Goal: Task Accomplishment & Management: Complete application form

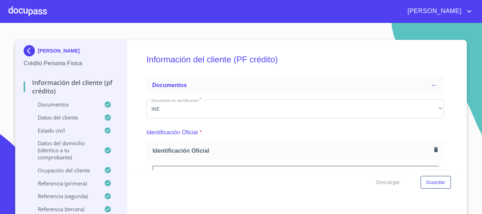
scroll to position [71, 0]
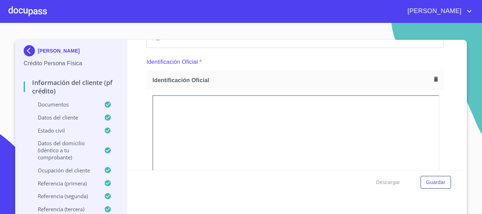
click at [27, 7] on div at bounding box center [27, 11] width 38 height 23
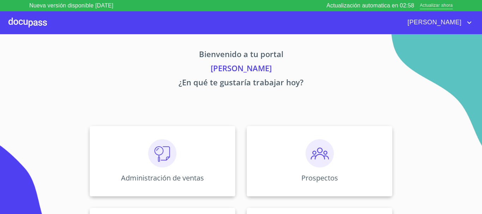
click at [437, 6] on span "Actualizar ahora" at bounding box center [436, 5] width 33 height 7
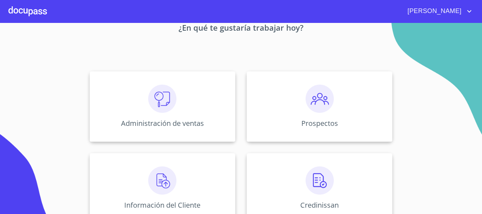
scroll to position [71, 0]
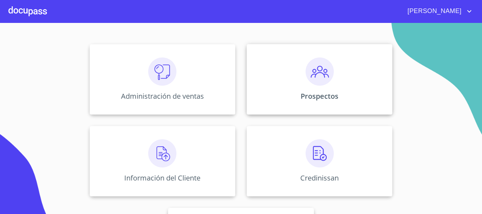
click at [296, 78] on div "Prospectos" at bounding box center [320, 79] width 146 height 71
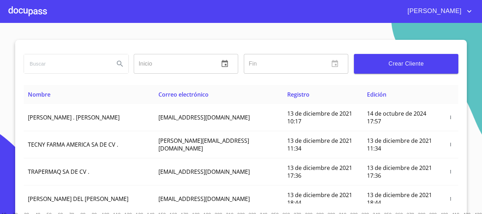
click at [401, 69] on button "Crear Cliente" at bounding box center [406, 64] width 104 height 20
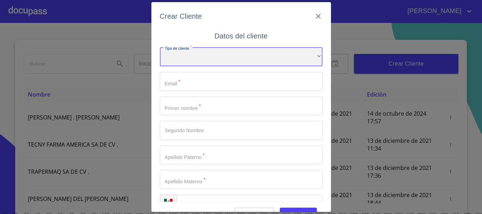
click at [219, 62] on div "​" at bounding box center [241, 56] width 163 height 19
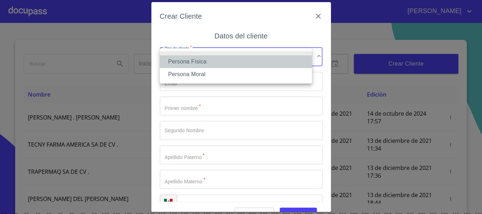
click at [200, 64] on li "Persona Física" at bounding box center [236, 61] width 152 height 13
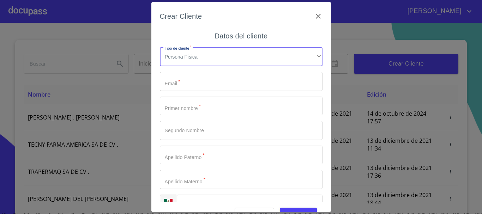
click at [194, 84] on input "Tipo de cliente   *" at bounding box center [241, 81] width 163 height 19
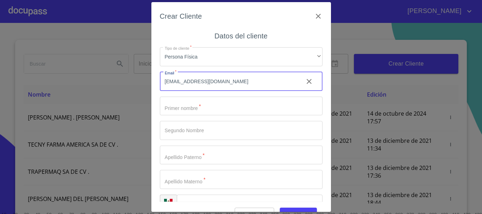
type input "productosjaver@gmail.com"
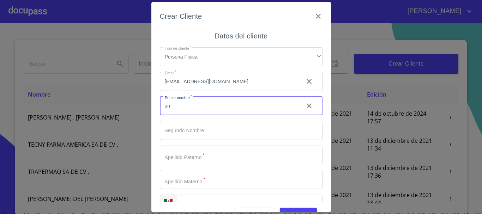
type input "a"
type input "ANA"
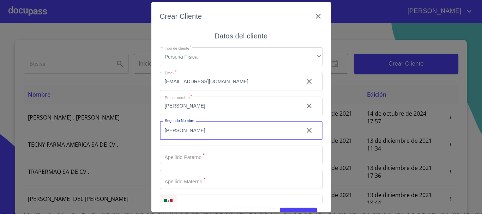
type input "GABRIELA"
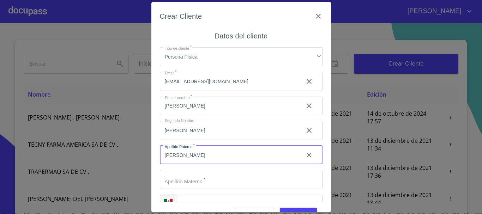
type input "ARGUETA"
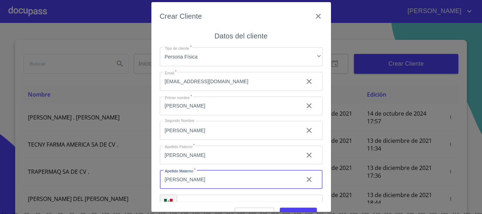
type input "ACEVES"
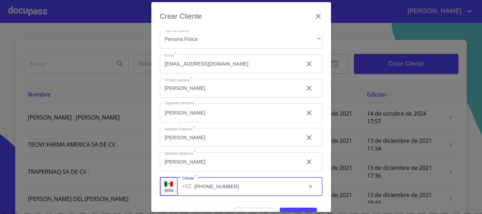
scroll to position [17, 0]
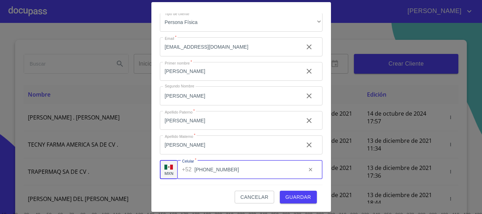
type input "(33)21631221"
click at [308, 198] on button "Guardar" at bounding box center [298, 197] width 37 height 13
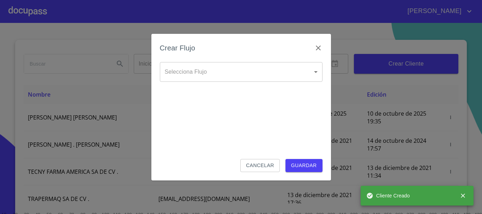
click at [217, 75] on body "MAURICIO Inicio ​ Fin ​ Crear Cliente Nombre Correo electrónico Registro Edició…" at bounding box center [241, 107] width 482 height 214
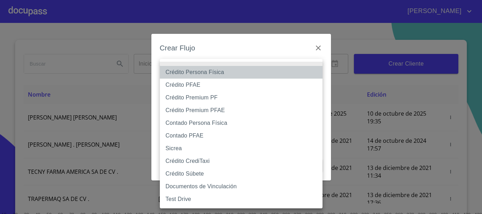
click at [197, 71] on li "Crédito Persona Física" at bounding box center [241, 72] width 163 height 13
type input "61b033e49b8c202ad5bb7912"
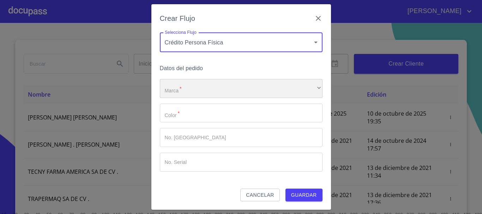
click at [173, 92] on div "​" at bounding box center [241, 88] width 163 height 19
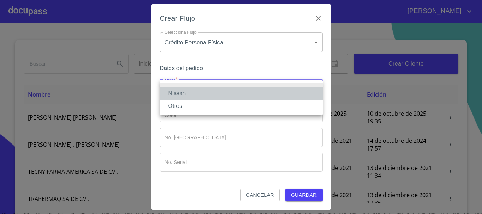
click at [173, 92] on li "Nissan" at bounding box center [241, 93] width 163 height 13
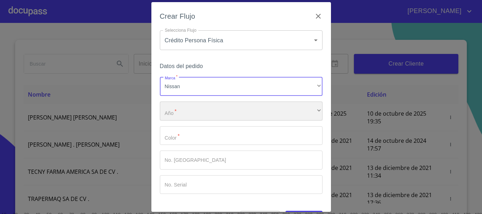
click at [182, 112] on div "​" at bounding box center [241, 111] width 163 height 19
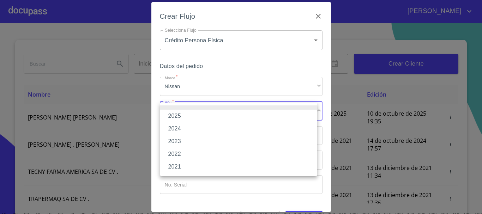
click at [187, 114] on li "2025" at bounding box center [238, 116] width 157 height 13
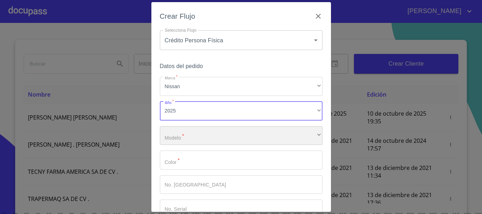
click at [175, 140] on div "​" at bounding box center [241, 135] width 163 height 19
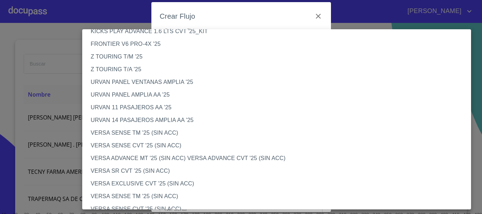
scroll to position [212, 0]
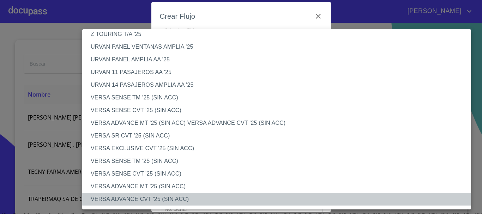
click at [151, 197] on li "VERSA ADVANCE CVT '25 (SIN ACC)" at bounding box center [279, 199] width 394 height 13
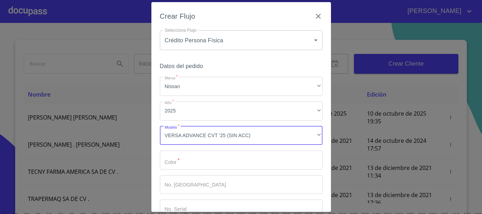
click at [199, 165] on input "Marca   *" at bounding box center [241, 160] width 163 height 19
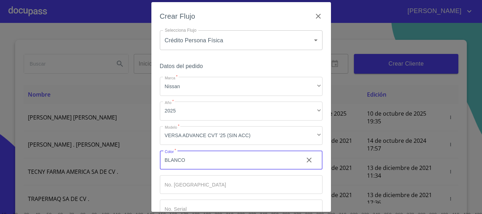
type input "BLANCO"
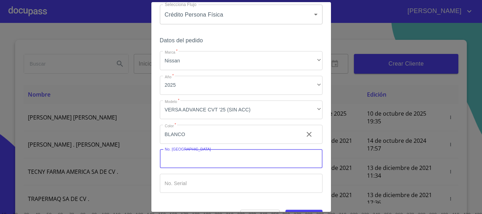
scroll to position [45, 0]
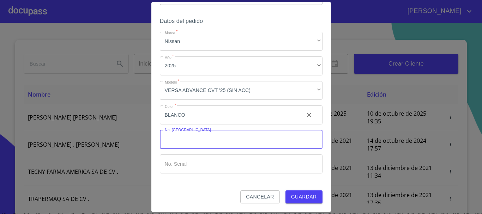
click at [300, 199] on span "Guardar" at bounding box center [304, 197] width 26 height 9
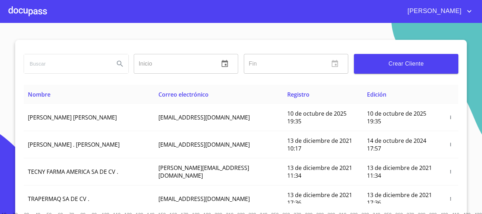
click at [26, 13] on div at bounding box center [27, 11] width 38 height 23
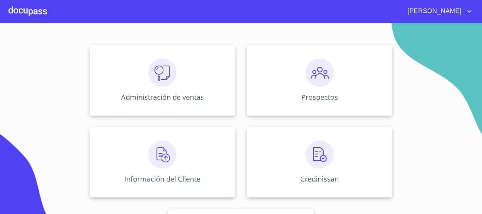
scroll to position [71, 0]
click at [160, 153] on img at bounding box center [162, 153] width 28 height 28
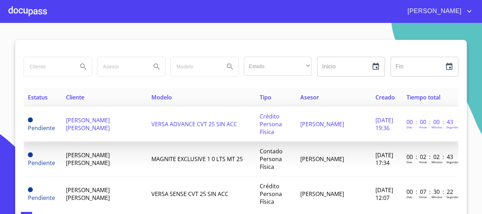
click at [72, 123] on span "ANA GABRIELA ARGUETA ACEVES" at bounding box center [88, 124] width 44 height 16
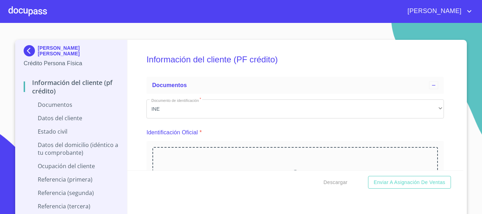
scroll to position [71, 0]
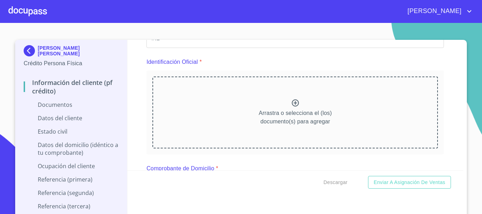
click at [291, 103] on icon at bounding box center [295, 103] width 8 height 8
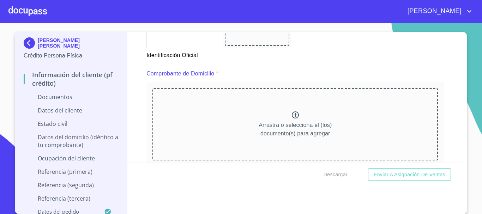
scroll to position [353, 0]
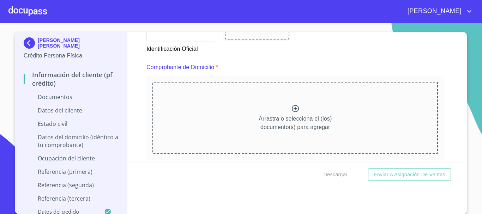
click at [292, 108] on icon at bounding box center [295, 108] width 8 height 8
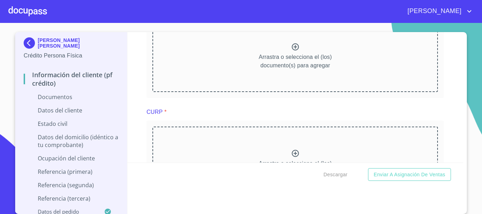
scroll to position [988, 0]
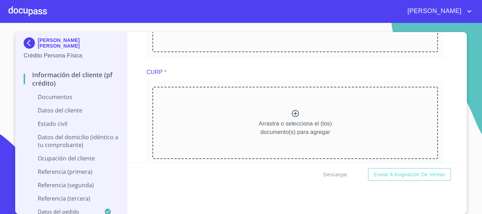
click at [292, 117] on icon at bounding box center [295, 113] width 7 height 7
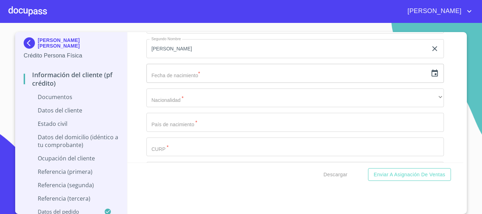
scroll to position [1517, 0]
click at [424, 83] on div "​" at bounding box center [294, 73] width 297 height 19
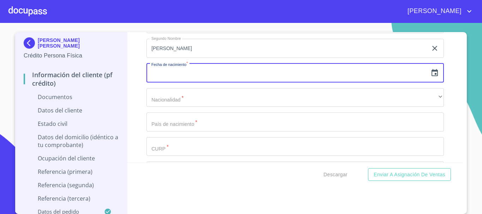
click at [430, 77] on icon "button" at bounding box center [434, 73] width 8 height 8
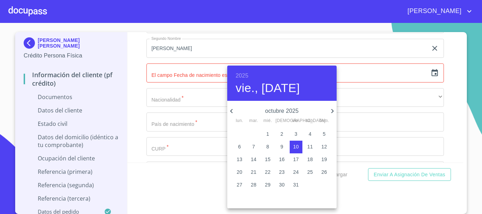
click at [246, 74] on h6 "2025" at bounding box center [242, 76] width 13 height 10
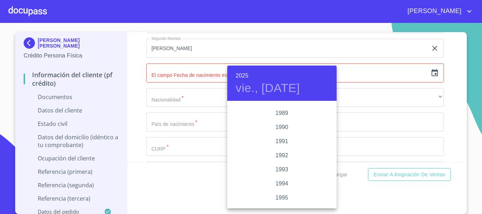
scroll to position [840, 0]
click at [281, 114] on div "1985" at bounding box center [281, 116] width 109 height 14
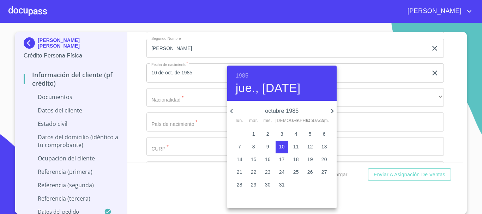
click at [231, 112] on icon "button" at bounding box center [231, 111] width 2 height 4
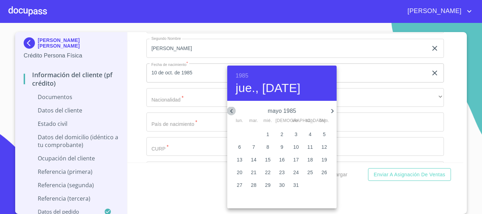
click at [231, 112] on icon "button" at bounding box center [231, 111] width 2 height 4
click at [283, 133] on span "3" at bounding box center [282, 134] width 13 height 7
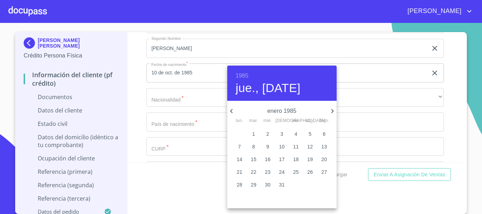
type input "3 de ene. de 1985"
click at [446, 112] on div at bounding box center [241, 107] width 482 height 214
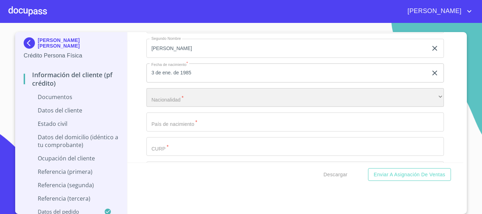
click at [168, 107] on div "​" at bounding box center [294, 97] width 297 height 19
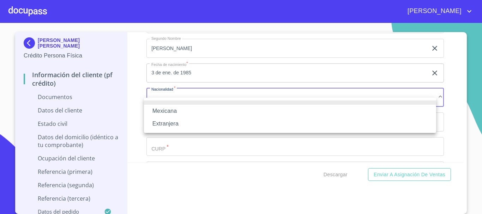
click at [168, 107] on li "Mexicana" at bounding box center [290, 111] width 292 height 13
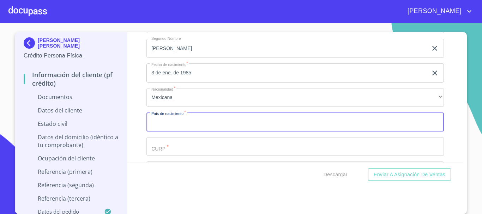
click at [183, 132] on input "Documento de identificación   *" at bounding box center [294, 122] width 297 height 19
type input "[GEOGRAPHIC_DATA]"
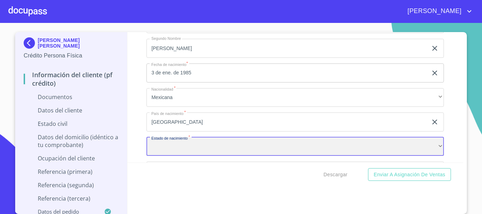
scroll to position [1519, 0]
click at [189, 149] on div "​" at bounding box center [294, 144] width 297 height 19
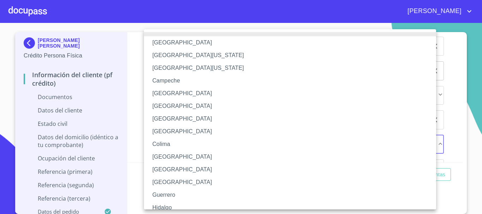
scroll to position [35, 0]
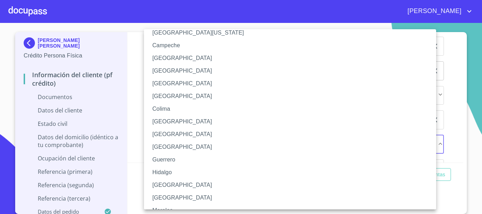
click at [161, 182] on li "[GEOGRAPHIC_DATA]" at bounding box center [292, 185] width 297 height 13
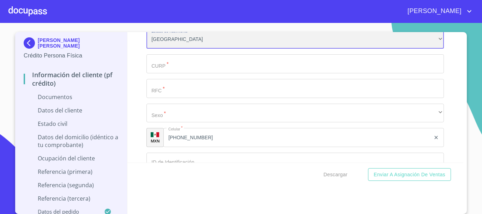
scroll to position [1625, 0]
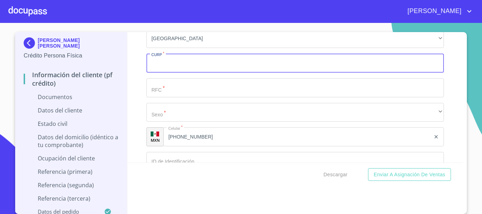
click at [217, 73] on input "Documento de identificación   *" at bounding box center [294, 63] width 297 height 19
type input "AUAA850103MJCRCN00"
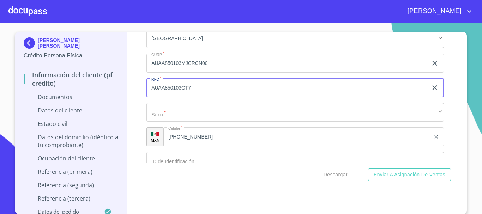
type input "AUAA850103GT7"
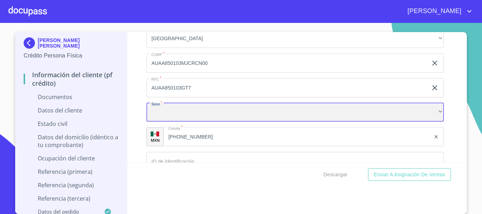
click at [185, 117] on div "​" at bounding box center [294, 112] width 297 height 19
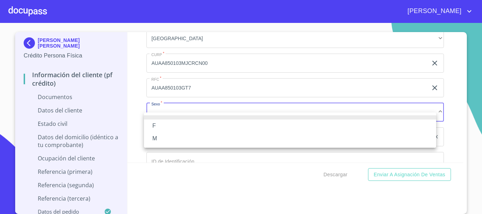
click at [175, 127] on li "F" at bounding box center [290, 126] width 292 height 13
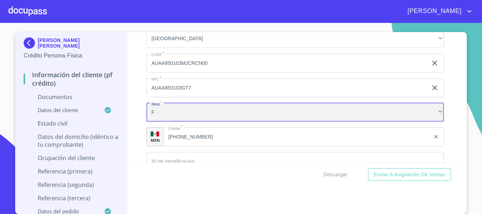
scroll to position [1696, 0]
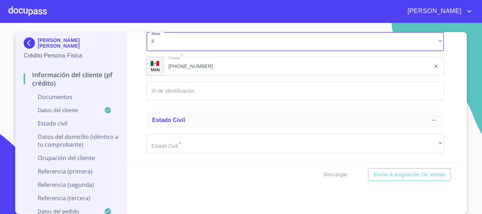
click at [192, 101] on input "Documento de identificación   *" at bounding box center [294, 91] width 297 height 19
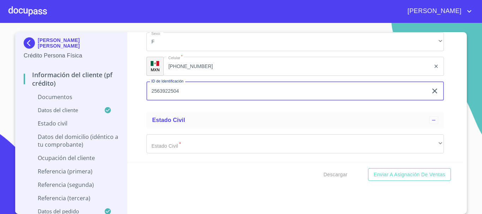
type input "2563922504"
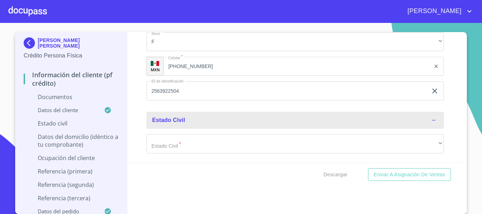
scroll to position [1731, 0]
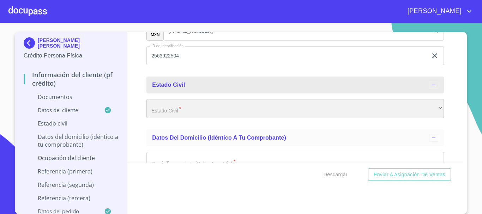
click at [182, 118] on div "​" at bounding box center [294, 108] width 297 height 19
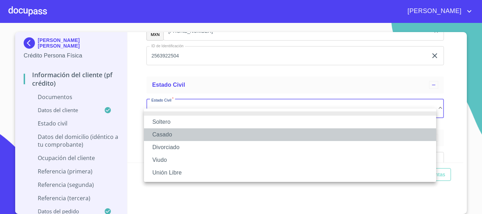
click at [170, 136] on li "Casado" at bounding box center [290, 134] width 292 height 13
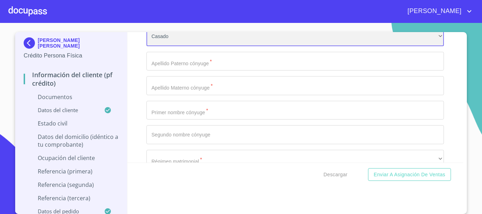
scroll to position [1837, 0]
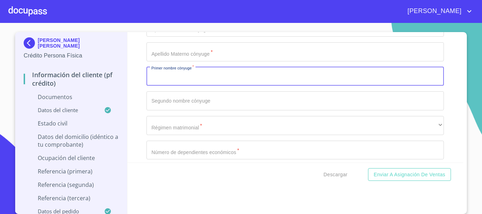
click at [172, 85] on input "Documento de identificación   *" at bounding box center [294, 76] width 297 height 19
type input "JESUS"
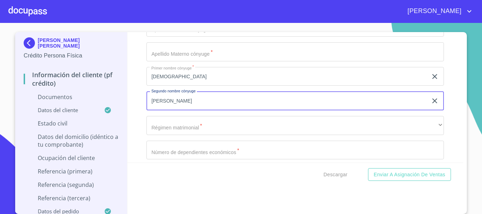
scroll to position [1766, 0]
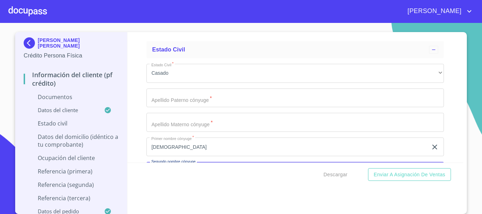
type input "ALEJANDRO"
click at [173, 108] on input "Documento de identificación   *" at bounding box center [294, 98] width 297 height 19
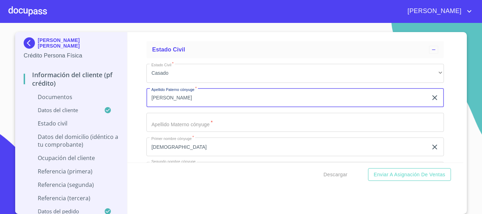
type input "VERDUZCO"
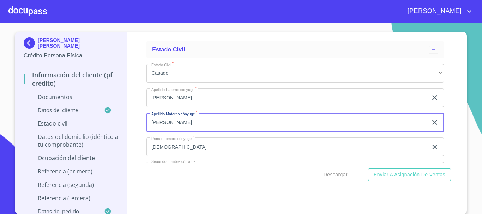
type input "HIPOLITO"
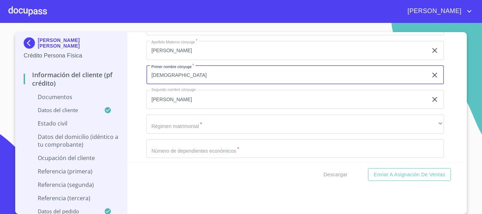
scroll to position [1839, 0]
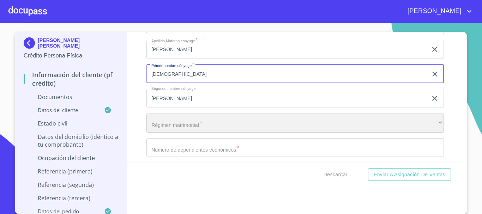
click at [173, 129] on div "​" at bounding box center [294, 123] width 297 height 19
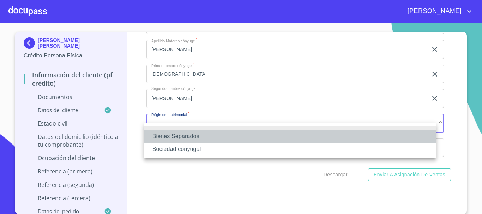
click at [173, 132] on li "Bienes Separados" at bounding box center [290, 136] width 292 height 13
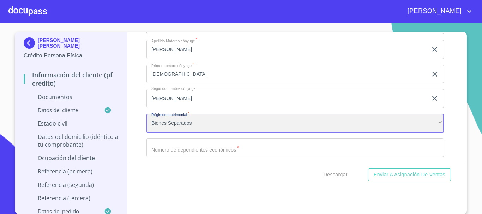
click at [199, 133] on div "Bienes Separados" at bounding box center [294, 123] width 297 height 19
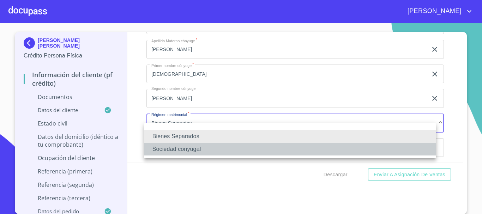
click at [186, 147] on li "Sociedad conyugal" at bounding box center [290, 149] width 292 height 13
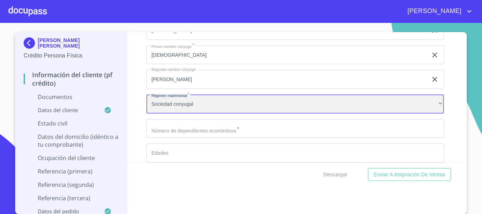
scroll to position [1875, 0]
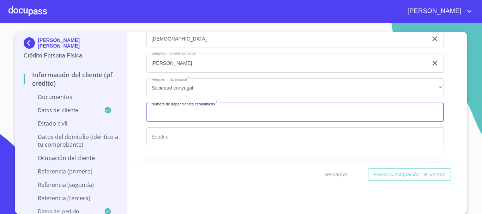
click at [188, 121] on input "Documento de identificación   *" at bounding box center [294, 112] width 297 height 19
type input "3"
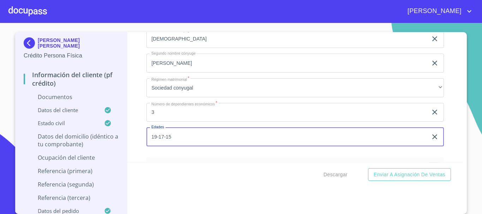
type input "19-17-15"
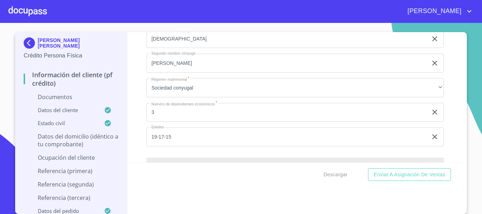
scroll to position [1952, 0]
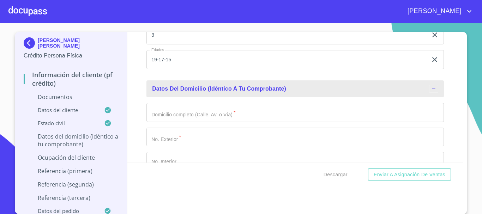
click at [205, 122] on input "Documento de identificación   *" at bounding box center [294, 112] width 297 height 19
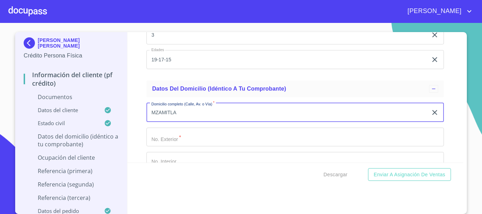
type input "MZAMITLA"
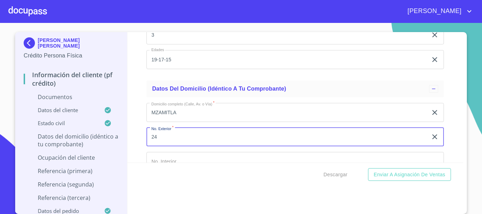
type input "24"
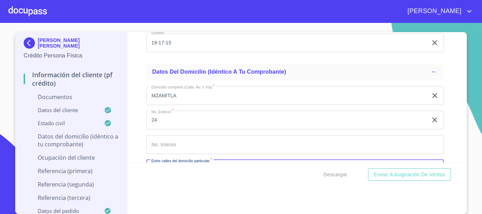
scroll to position [2049, 0]
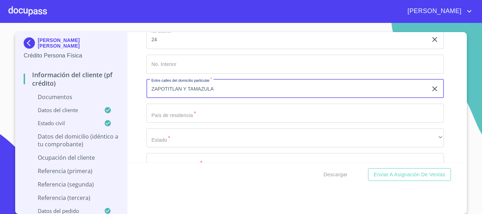
type input "ZAPOTITLAN Y TAMAZULA"
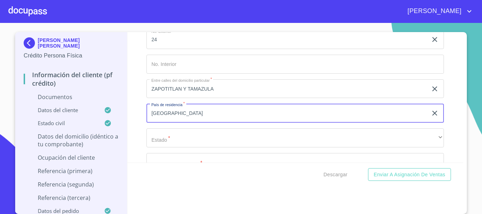
type input "[GEOGRAPHIC_DATA]"
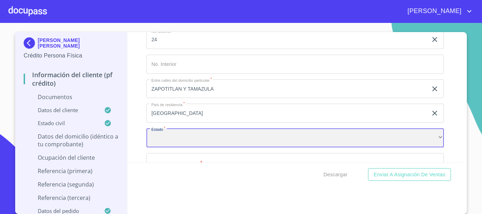
click at [165, 143] on div "​" at bounding box center [294, 137] width 297 height 19
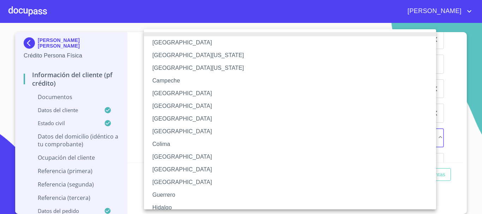
scroll to position [106, 0]
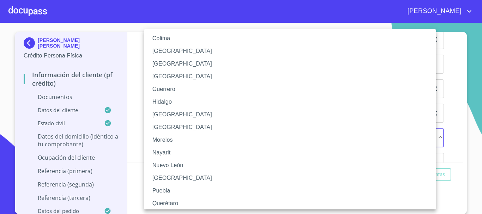
click at [168, 111] on li "[GEOGRAPHIC_DATA]" at bounding box center [292, 114] width 297 height 13
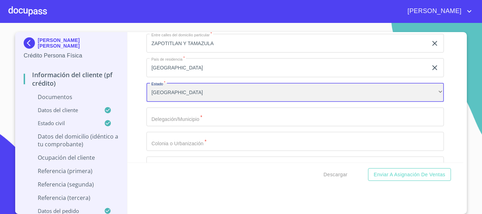
scroll to position [2120, 0]
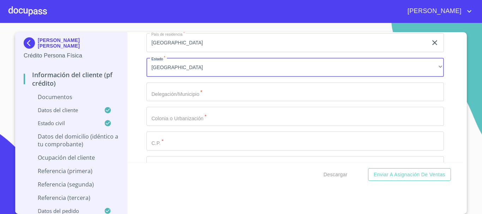
click at [204, 102] on input "Documento de identificación   *" at bounding box center [294, 92] width 297 height 19
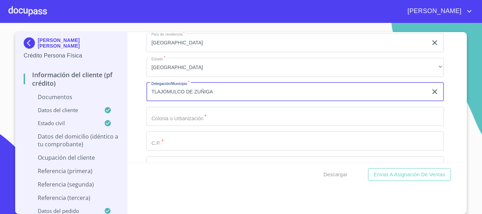
type input "TLAJOMULCO DE ZUÑIGA"
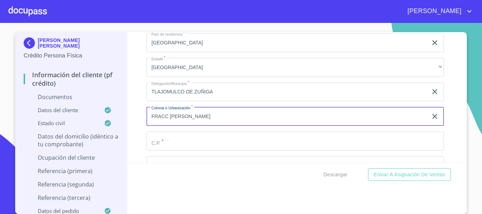
type input "FRACC LA CASTILLEJA"
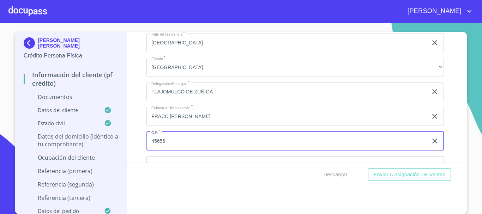
type input "45656"
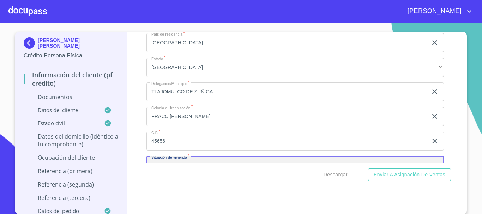
scroll to position [2197, 0]
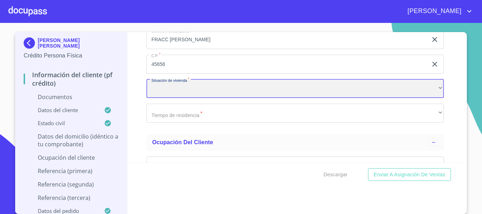
click at [164, 98] on div "​" at bounding box center [294, 88] width 297 height 19
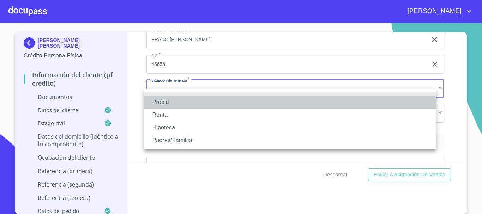
click at [168, 99] on li "Propia" at bounding box center [290, 102] width 292 height 13
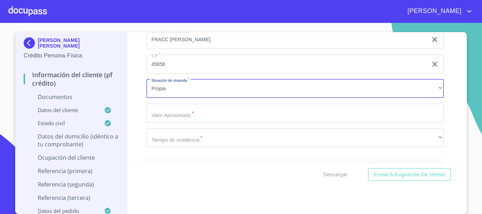
click at [193, 123] on input "Documento de identificación   *" at bounding box center [294, 113] width 297 height 19
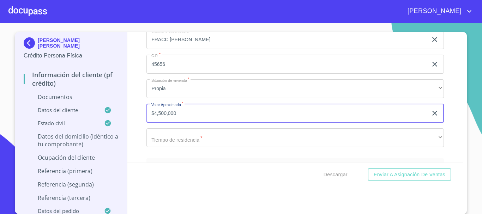
type input "$4,500,000"
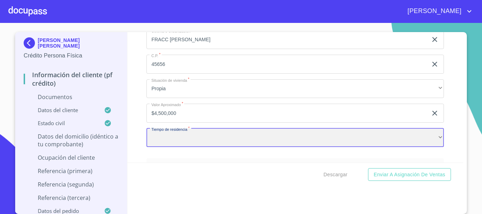
click at [170, 144] on div "​" at bounding box center [294, 137] width 297 height 19
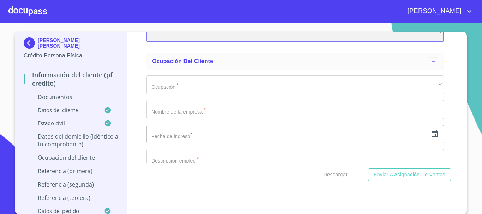
scroll to position [2303, 0]
click at [201, 42] on div "​" at bounding box center [294, 32] width 297 height 19
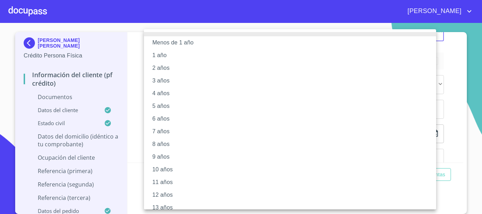
click at [173, 93] on li "4 años" at bounding box center [292, 93] width 297 height 13
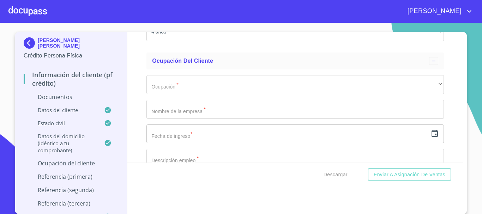
scroll to position [2302, 0]
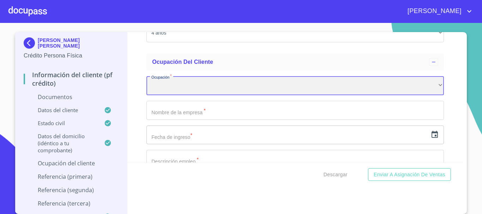
click at [181, 95] on div "​" at bounding box center [294, 85] width 297 height 19
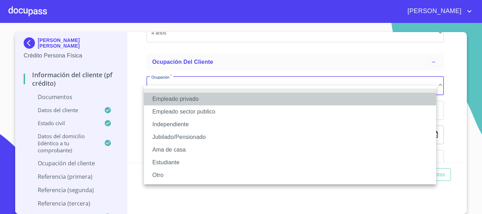
click at [184, 101] on li "Empleado privado" at bounding box center [290, 99] width 292 height 13
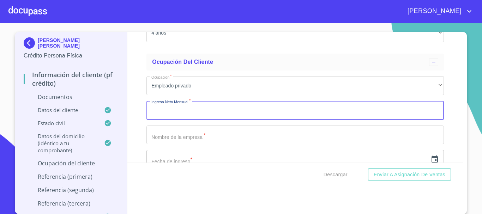
click at [184, 120] on input "Documento de identificación   *" at bounding box center [294, 110] width 297 height 19
click at [137, 131] on div "Información del cliente (PF crédito) Documentos Documento de identificación   *…" at bounding box center [295, 97] width 336 height 131
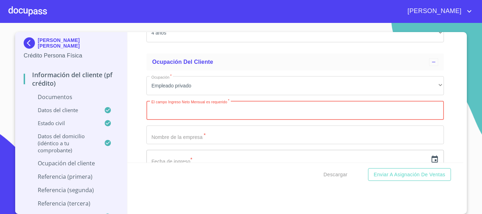
click at [171, 116] on input "Documento de identificación   *" at bounding box center [294, 110] width 297 height 19
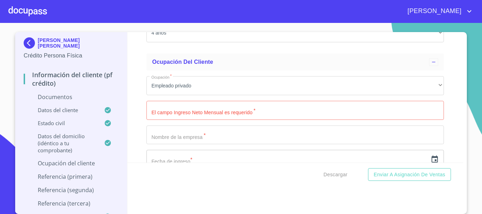
click at [136, 103] on div "Información del cliente (PF crédito) Documentos Documento de identificación   *…" at bounding box center [295, 97] width 336 height 131
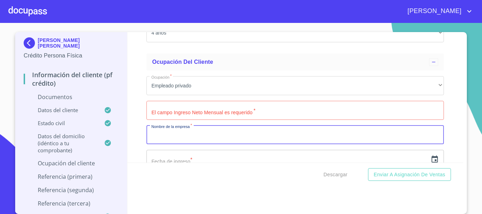
click at [230, 143] on input "Documento de identificación   *" at bounding box center [294, 135] width 297 height 19
click at [213, 120] on input "Documento de identificación   *" at bounding box center [294, 110] width 297 height 19
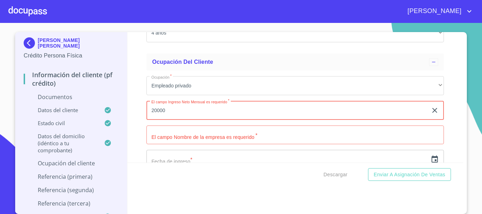
type input "20000"
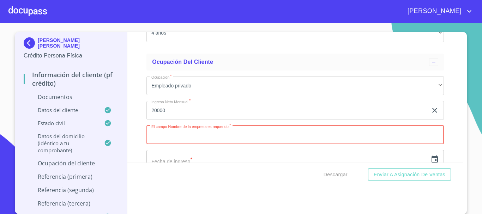
click at [195, 143] on input "Documento de identificación   *" at bounding box center [294, 135] width 297 height 19
type input "LABORATORIOS PISA SA DE CV"
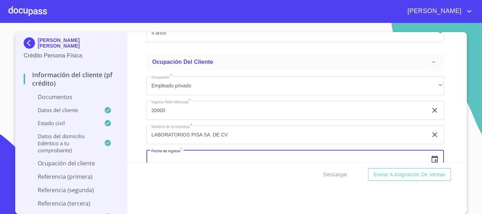
scroll to position [2316, 0]
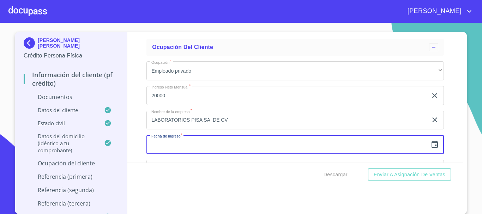
click at [430, 149] on icon "button" at bounding box center [434, 144] width 8 height 8
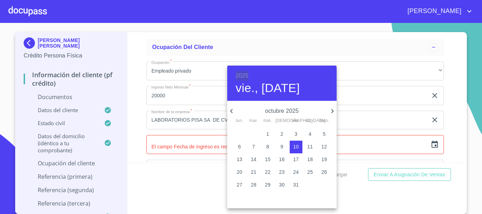
click at [243, 75] on h6 "2025" at bounding box center [242, 76] width 13 height 10
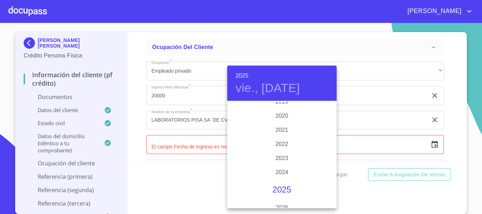
scroll to position [1263, 0]
click at [282, 173] on div "2019" at bounding box center [281, 172] width 109 height 14
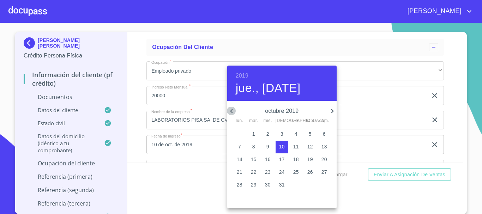
click at [233, 110] on icon "button" at bounding box center [231, 111] width 8 height 8
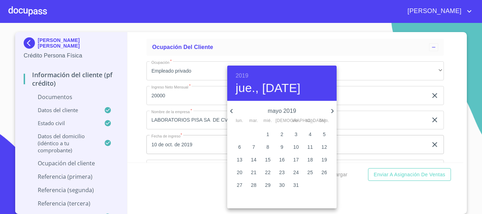
click at [233, 110] on icon "button" at bounding box center [231, 111] width 8 height 8
click at [332, 111] on icon "button" at bounding box center [332, 111] width 8 height 8
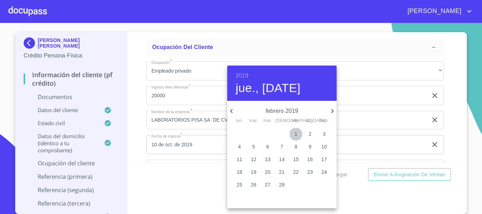
click at [297, 134] on p "1" at bounding box center [296, 134] width 3 height 7
type input "1 de feb. de 2019"
click at [451, 112] on div at bounding box center [241, 107] width 482 height 214
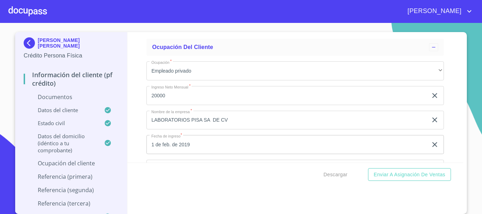
scroll to position [2387, 0]
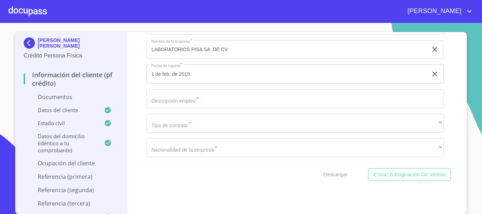
click at [167, 108] on input "Documento de identificación   *" at bounding box center [294, 98] width 297 height 19
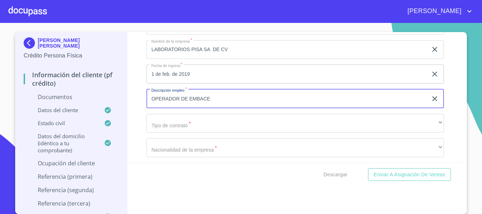
type input "OPERADOR DE EMBACE"
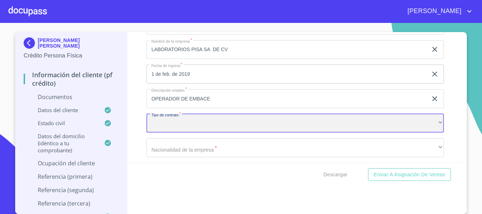
click at [199, 133] on div "​" at bounding box center [294, 123] width 297 height 19
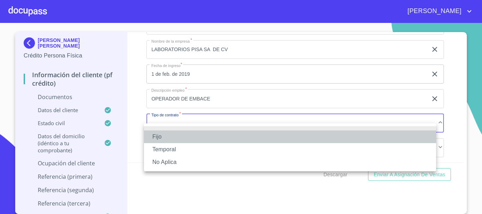
click at [183, 139] on li "Fijo" at bounding box center [290, 137] width 292 height 13
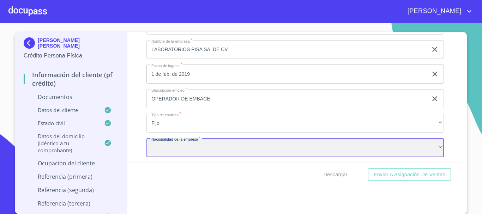
click at [169, 157] on div "​" at bounding box center [294, 147] width 297 height 19
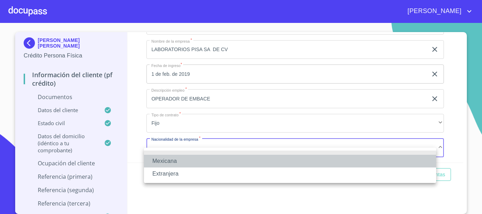
click at [169, 158] on li "Mexicana" at bounding box center [290, 161] width 292 height 13
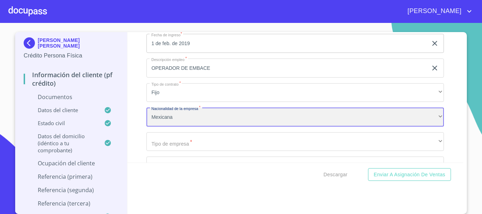
scroll to position [2461, 0]
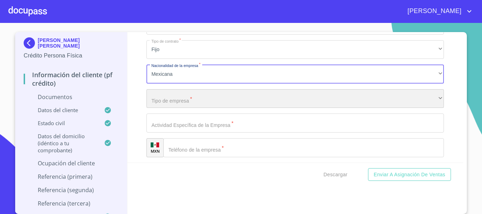
click at [171, 108] on div "​" at bounding box center [294, 98] width 297 height 19
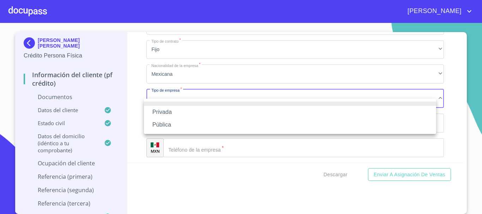
click at [175, 113] on li "Privada" at bounding box center [290, 112] width 292 height 13
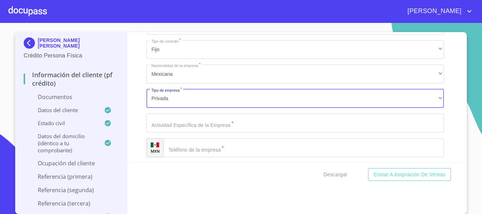
click at [173, 133] on input "Documento de identificación   *" at bounding box center [294, 123] width 297 height 19
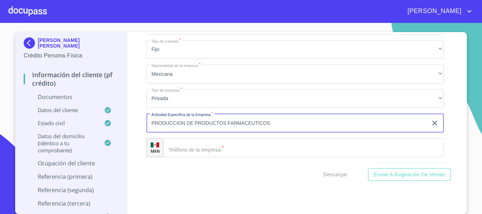
type input "PRODUCCION DE PRODUCTOS FARMACEUTICOS"
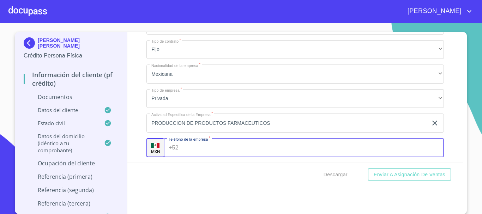
scroll to position [2464, 0]
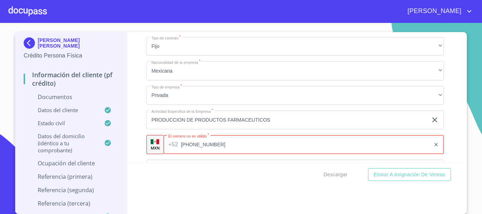
type input "(33)36781600"
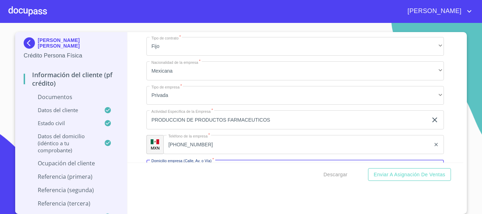
scroll to position [2544, 0]
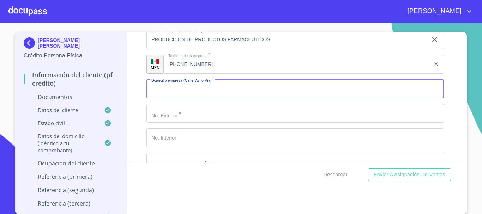
click at [158, 98] on input "Documento de identificación   *" at bounding box center [294, 88] width 297 height 19
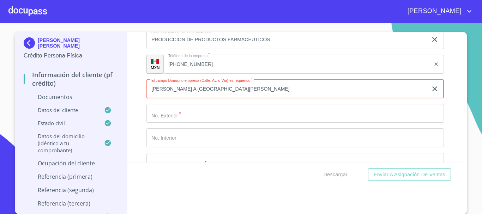
type input "CARR A SAN ISIDRO MAZATEPEC"
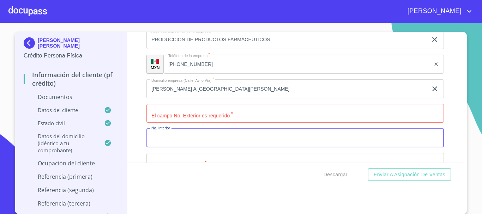
click at [237, 119] on input "Documento de identificación   *" at bounding box center [294, 113] width 297 height 19
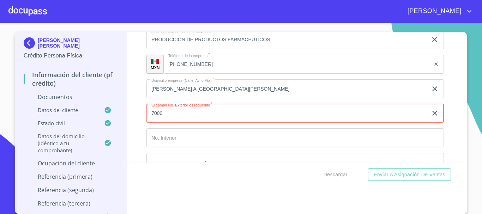
type input "7000"
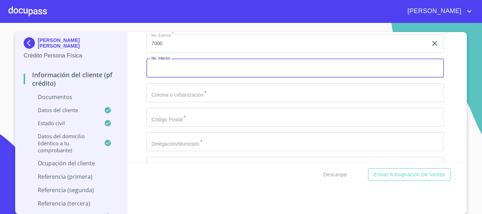
scroll to position [2615, 0]
click at [189, 102] on input "Documento de identificación   *" at bounding box center [294, 92] width 297 height 19
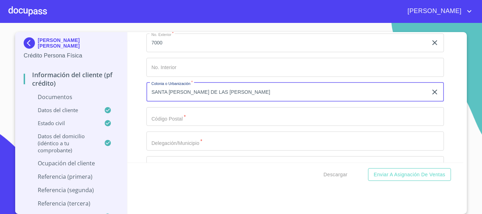
type input "SANTA CRUZ DE LAS FLORES"
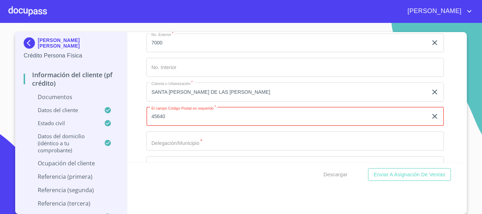
type input "45640"
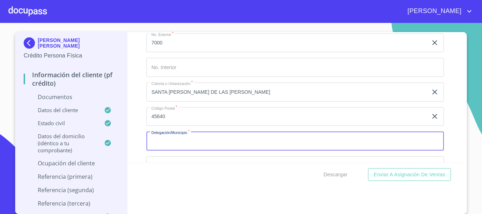
scroll to position [2650, 0]
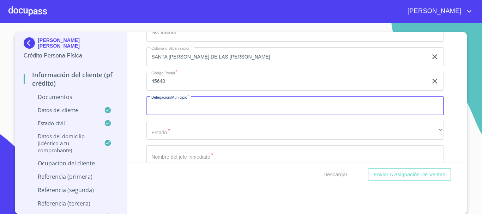
click at [180, 115] on input "Documento de identificación   *" at bounding box center [294, 105] width 297 height 19
click at [206, 115] on input "Documento de identificación   *" at bounding box center [294, 105] width 297 height 19
type input "TLAJOMULCO DE ZUÑIGA"
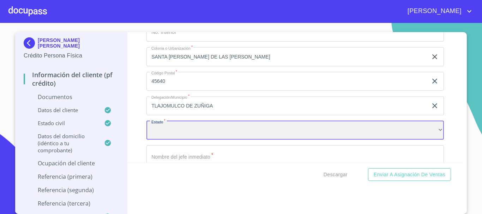
click at [191, 139] on div "​" at bounding box center [294, 130] width 297 height 19
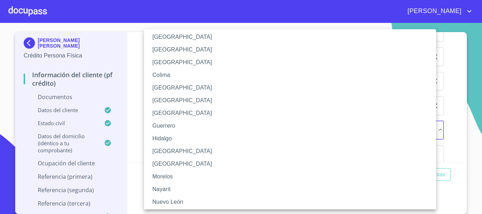
scroll to position [71, 0]
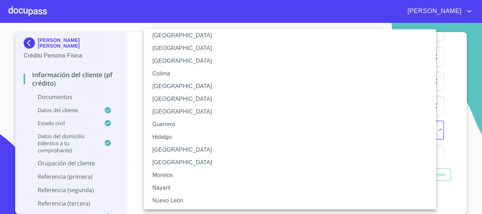
click at [174, 154] on li "[GEOGRAPHIC_DATA]" at bounding box center [292, 150] width 297 height 13
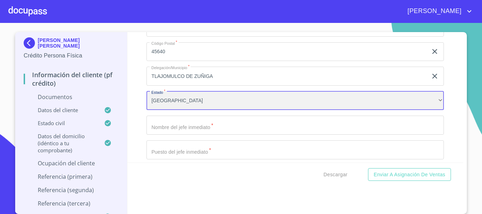
scroll to position [2686, 0]
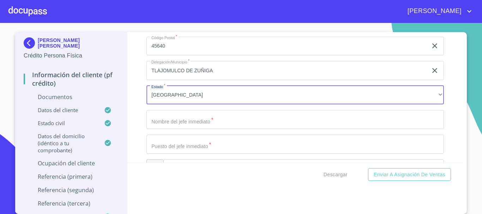
click at [200, 129] on input "Documento de identificación   *" at bounding box center [294, 119] width 297 height 19
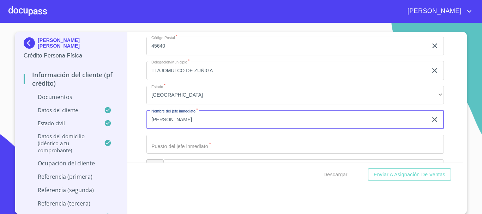
type input "FELIPE SANCHEZ"
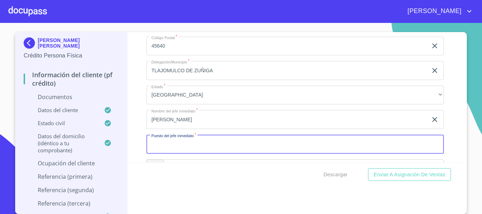
click at [215, 149] on input "Documento de identificación   *" at bounding box center [294, 144] width 297 height 19
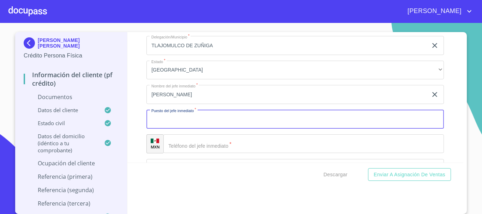
scroll to position [2721, 0]
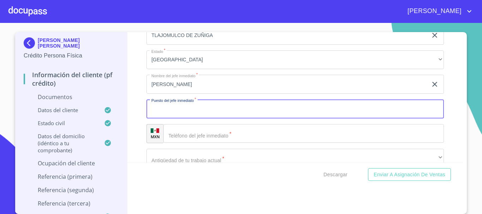
click at [191, 119] on input "Documento de identificación   *" at bounding box center [294, 109] width 297 height 19
type input "INGENIERO SUPERVISOR"
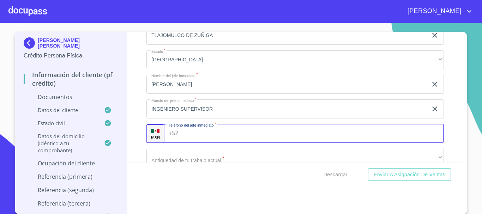
click at [220, 143] on input "Documento de identificación   *" at bounding box center [312, 133] width 263 height 19
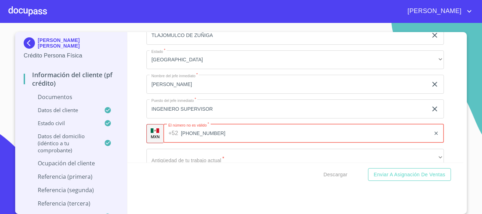
type input "(33)36781600"
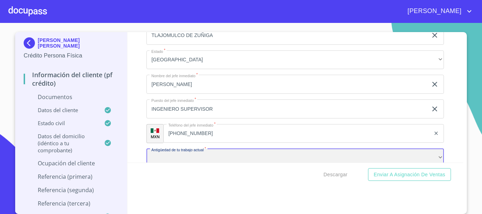
scroll to position [2735, 0]
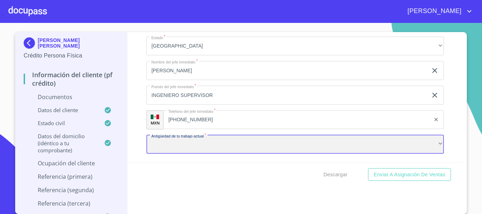
click at [189, 154] on div "​" at bounding box center [294, 144] width 297 height 19
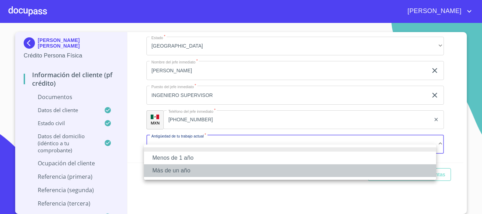
click at [194, 170] on li "Más de un año" at bounding box center [290, 170] width 292 height 13
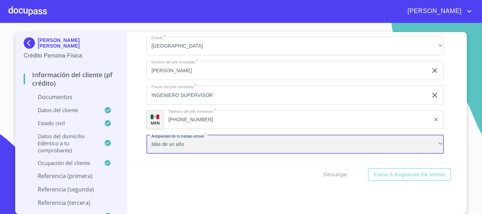
scroll to position [2805, 0]
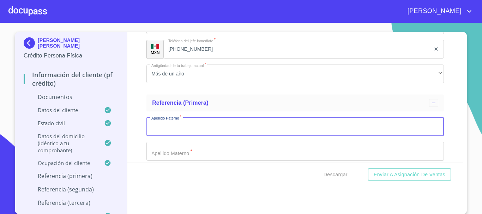
click at [188, 131] on input "Documento de identificación   *" at bounding box center [294, 126] width 297 height 19
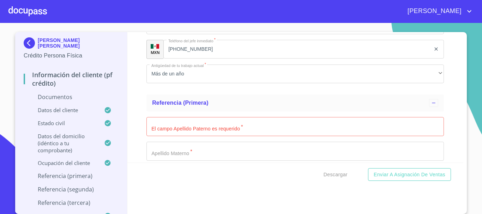
click at [444, 105] on div "Información del cliente (PF crédito) Documentos Documento de identificación   *…" at bounding box center [295, 97] width 336 height 131
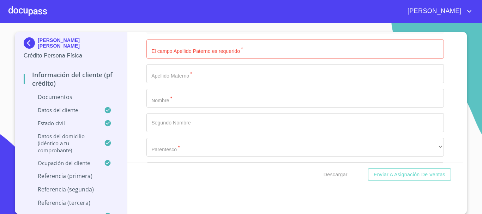
scroll to position [2876, 0]
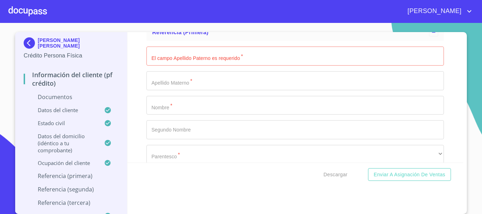
click at [162, 109] on input "Documento de identificación   *" at bounding box center [294, 105] width 297 height 19
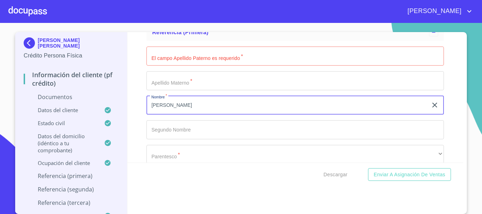
type input "RICARDO"
click at [162, 64] on input "Documento de identificación   *" at bounding box center [294, 56] width 297 height 19
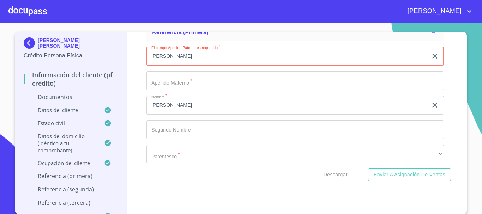
type input "VERDUZCO"
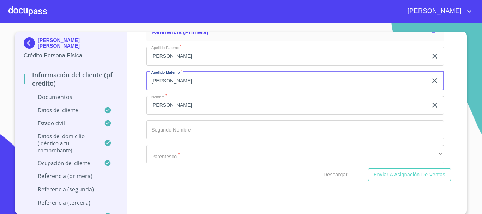
type input "HIPOLITO"
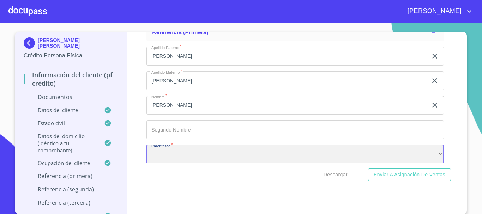
scroll to position [2886, 0]
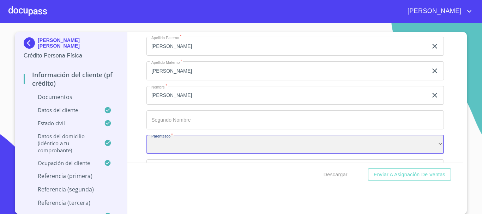
click at [176, 152] on div "​" at bounding box center [294, 144] width 297 height 19
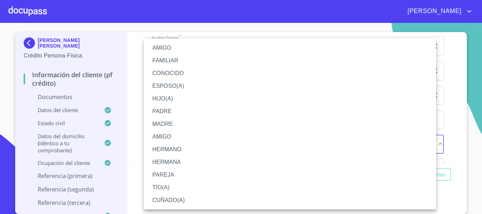
click at [179, 203] on li "CUÑADO(A)" at bounding box center [290, 200] width 292 height 13
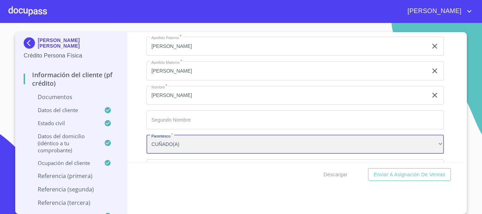
scroll to position [2956, 0]
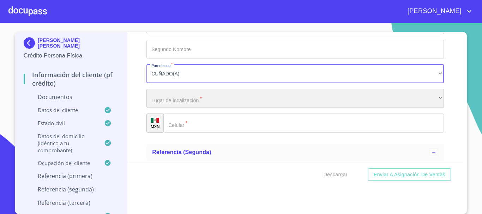
click at [177, 108] on div "​" at bounding box center [294, 98] width 297 height 19
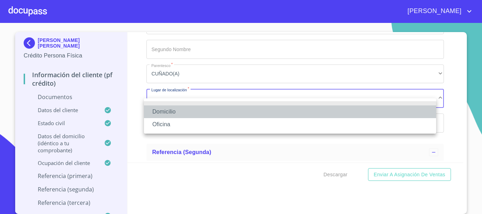
click at [176, 112] on li "Domicilio" at bounding box center [290, 112] width 292 height 13
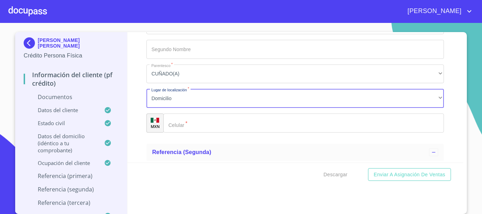
click at [204, 133] on input "Documento de identificación   *" at bounding box center [303, 123] width 281 height 19
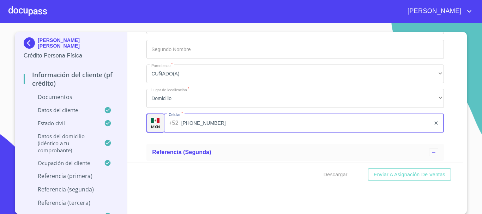
type input "(33)24032200"
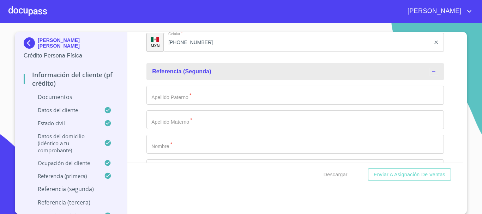
scroll to position [3069, 0]
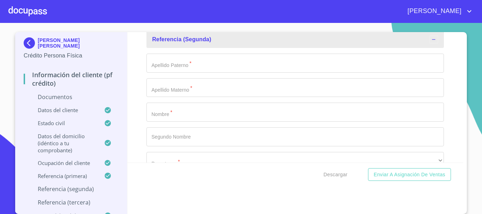
click at [193, 122] on input "Documento de identificación   *" at bounding box center [294, 112] width 297 height 19
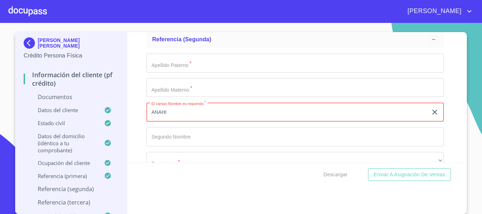
type input "ANAHI"
click at [191, 73] on input "Documento de identificación   *" at bounding box center [294, 63] width 297 height 19
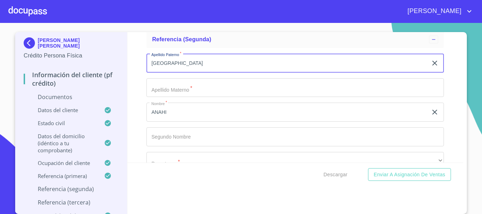
type input "VALENCIA"
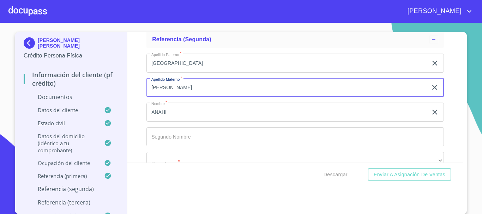
type input "PEREZ"
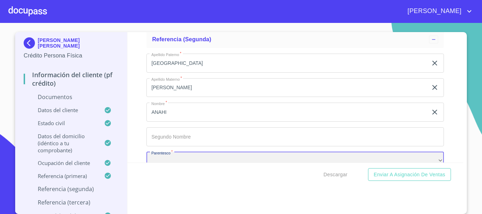
scroll to position [3086, 0]
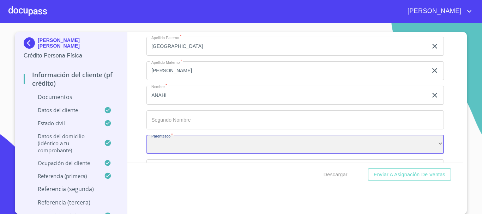
click at [187, 151] on div "​" at bounding box center [294, 144] width 297 height 19
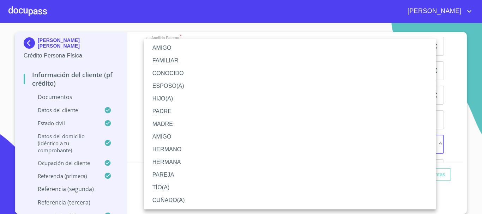
click at [175, 56] on li "FAMILIAR" at bounding box center [290, 60] width 292 height 13
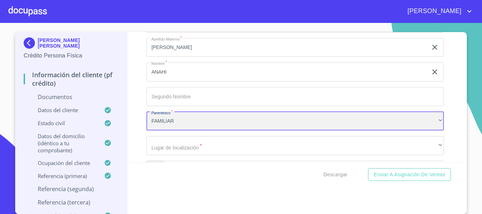
scroll to position [3121, 0]
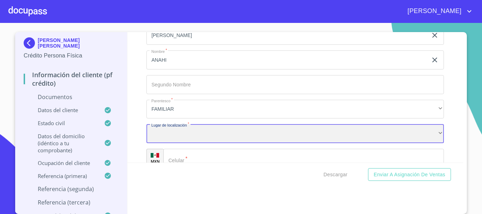
click at [168, 141] on div "​" at bounding box center [294, 133] width 297 height 19
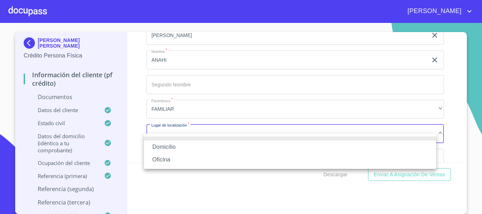
click at [168, 149] on li "Domicilio" at bounding box center [290, 147] width 292 height 13
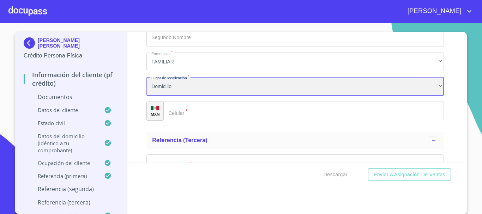
scroll to position [3227, 0]
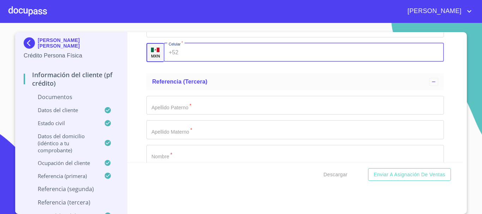
click at [191, 58] on input "Documento de identificación   *" at bounding box center [312, 52] width 263 height 19
type input "(33)29341928"
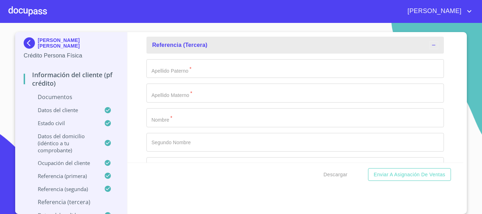
scroll to position [3298, 0]
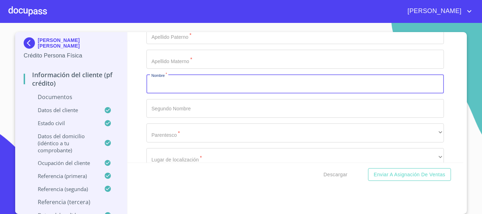
click at [213, 94] on input "Documento de identificación   *" at bounding box center [294, 83] width 297 height 19
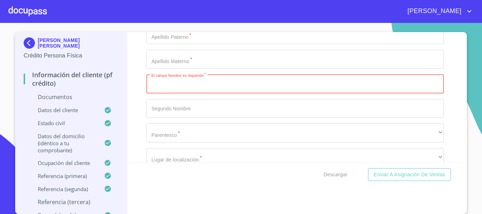
click at [176, 92] on input "Documento de identificación   *" at bounding box center [294, 83] width 297 height 19
type input "ROBERTO"
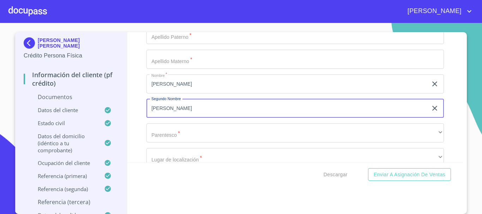
type input "CARLOS"
click at [164, 44] on input "Documento de identificación   *" at bounding box center [294, 34] width 297 height 19
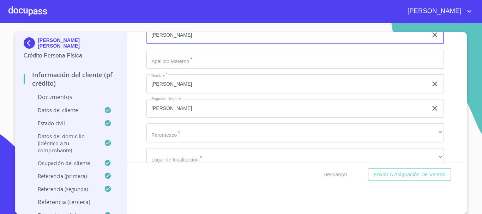
type input "VERDUZCO"
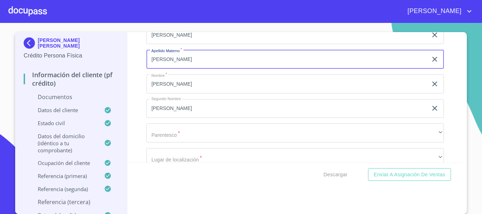
type input "HIPOLITO"
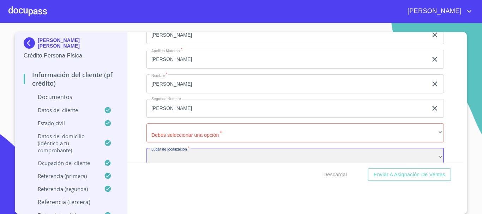
scroll to position [3311, 0]
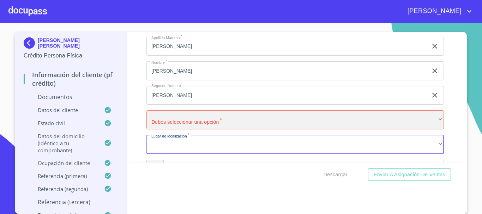
click at [173, 126] on div "​" at bounding box center [294, 119] width 297 height 19
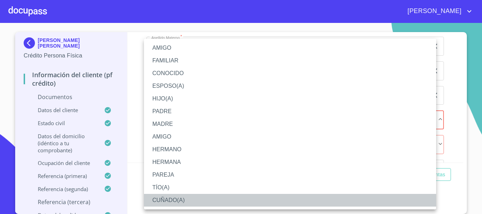
click at [178, 200] on li "CUÑADO(A)" at bounding box center [290, 200] width 292 height 13
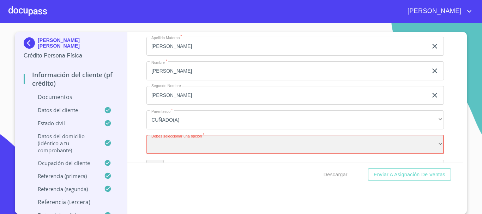
click at [181, 154] on div "​" at bounding box center [294, 144] width 297 height 19
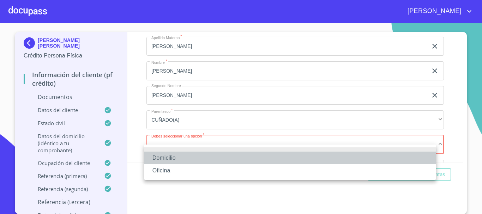
click at [180, 159] on li "Domicilio" at bounding box center [290, 158] width 292 height 13
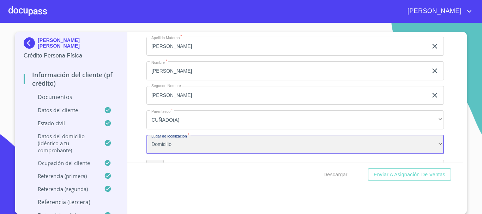
scroll to position [3381, 0]
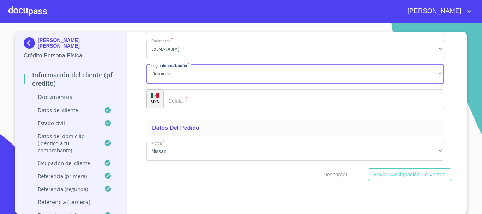
click at [209, 106] on input "Documento de identificación   *" at bounding box center [303, 98] width 281 height 19
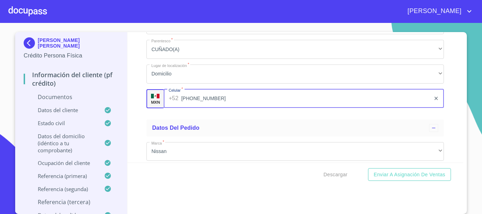
type input "(33)27287977"
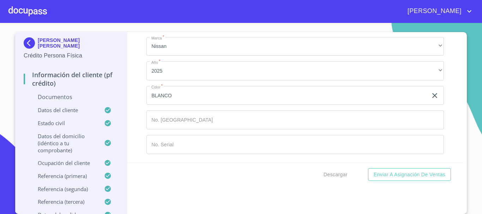
scroll to position [3495, 0]
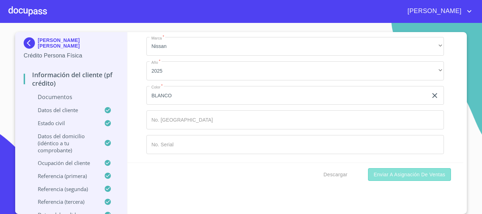
click at [402, 177] on span "Enviar a Asignación de Ventas" at bounding box center [410, 174] width 72 height 9
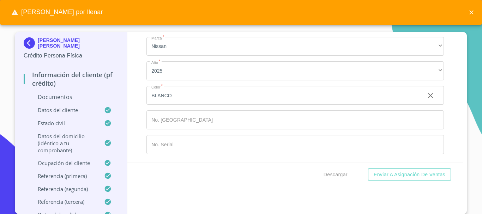
click at [472, 13] on icon "close" at bounding box center [471, 12] width 4 height 4
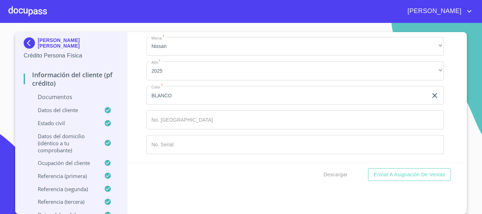
click at [65, 94] on p "Documentos" at bounding box center [71, 97] width 95 height 8
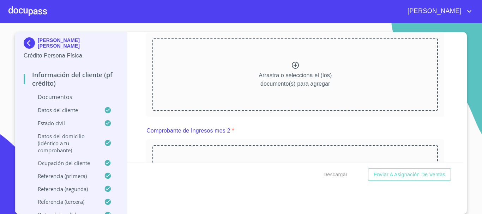
scroll to position [670, 0]
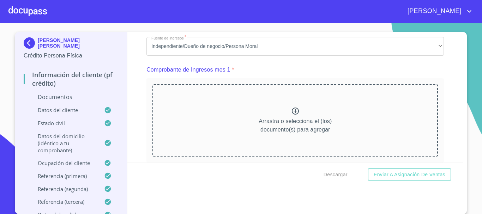
click at [291, 115] on icon at bounding box center [295, 111] width 8 height 8
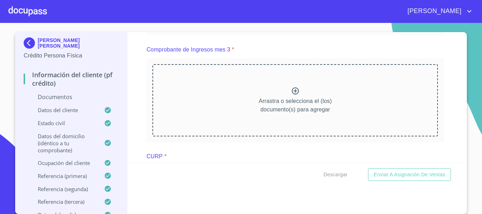
scroll to position [1023, 0]
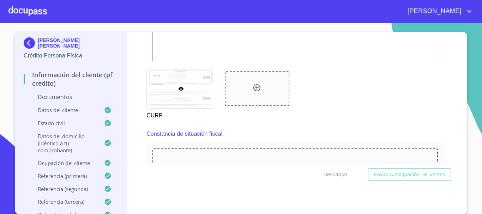
scroll to position [1306, 0]
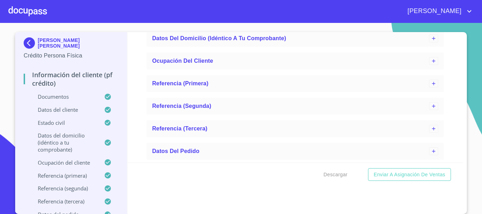
scroll to position [2066, 0]
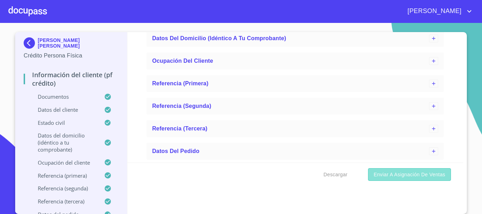
click at [406, 173] on span "Enviar a Asignación de Ventas" at bounding box center [410, 174] width 72 height 9
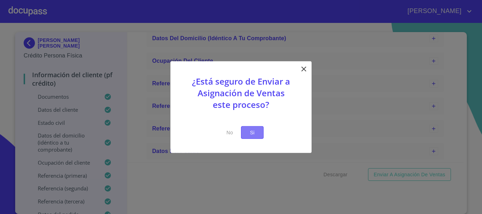
click at [252, 134] on span "Si" at bounding box center [252, 132] width 11 height 9
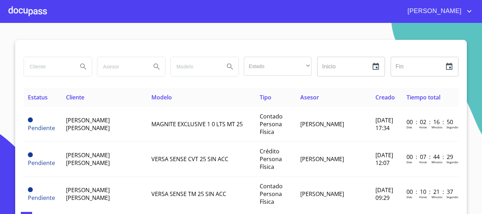
click at [30, 17] on div at bounding box center [27, 11] width 38 height 23
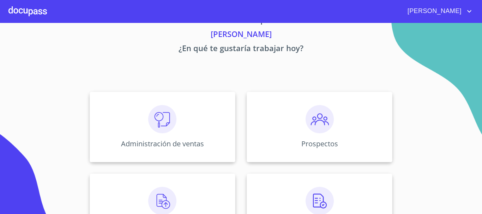
scroll to position [35, 0]
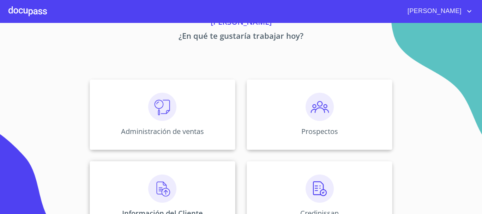
click at [149, 189] on img at bounding box center [162, 189] width 28 height 28
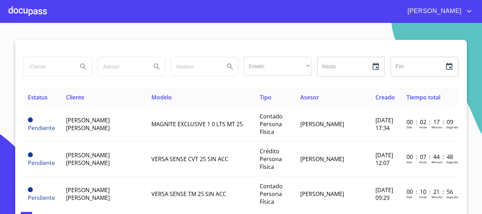
click at [50, 68] on input "search" at bounding box center [48, 66] width 48 height 19
type input "ANA GABRIELA"
click at [82, 64] on icon "Search" at bounding box center [83, 66] width 8 height 8
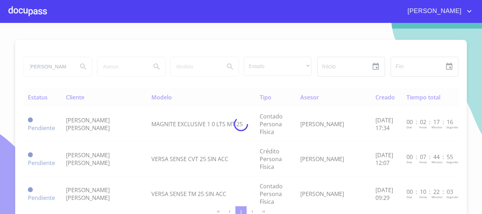
scroll to position [0, 0]
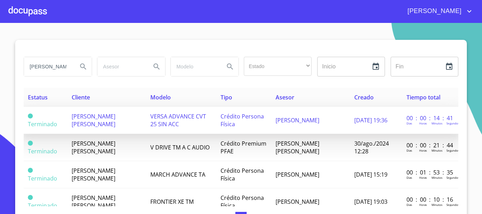
click at [115, 113] on span "ANA GABRIELA ARGUETA ACEVES" at bounding box center [94, 121] width 44 height 16
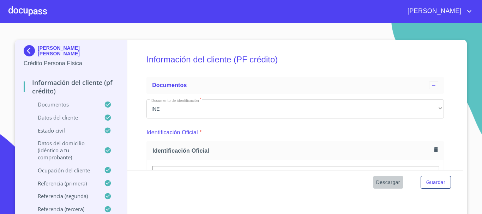
click at [387, 182] on span "Descargar" at bounding box center [388, 182] width 24 height 9
